Goal: Task Accomplishment & Management: Manage account settings

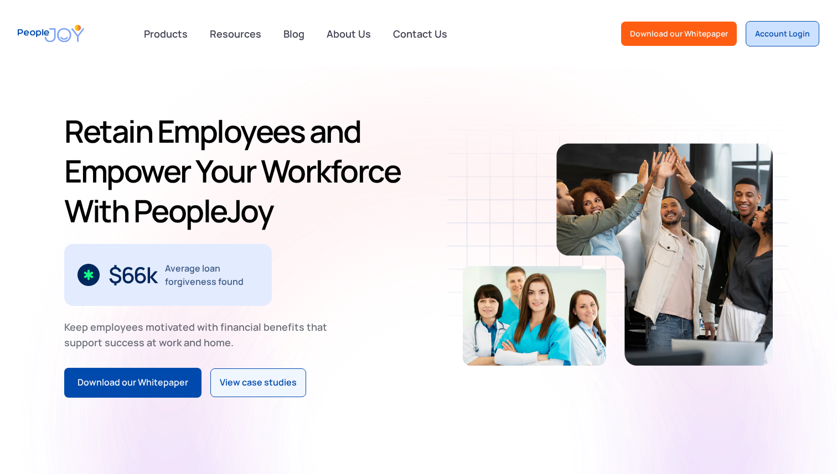
click at [793, 31] on div "Account Login" at bounding box center [782, 33] width 55 height 11
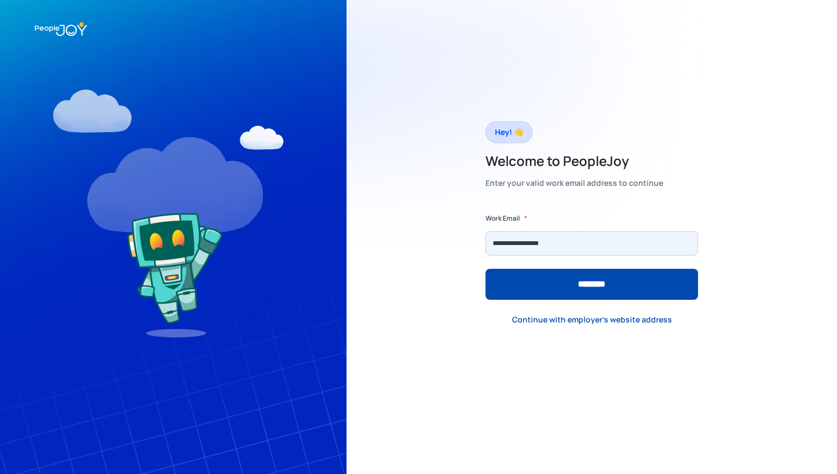
type input "**********"
click at [485, 269] on input "********" at bounding box center [591, 284] width 213 height 31
